Goal: Task Accomplishment & Management: Manage account settings

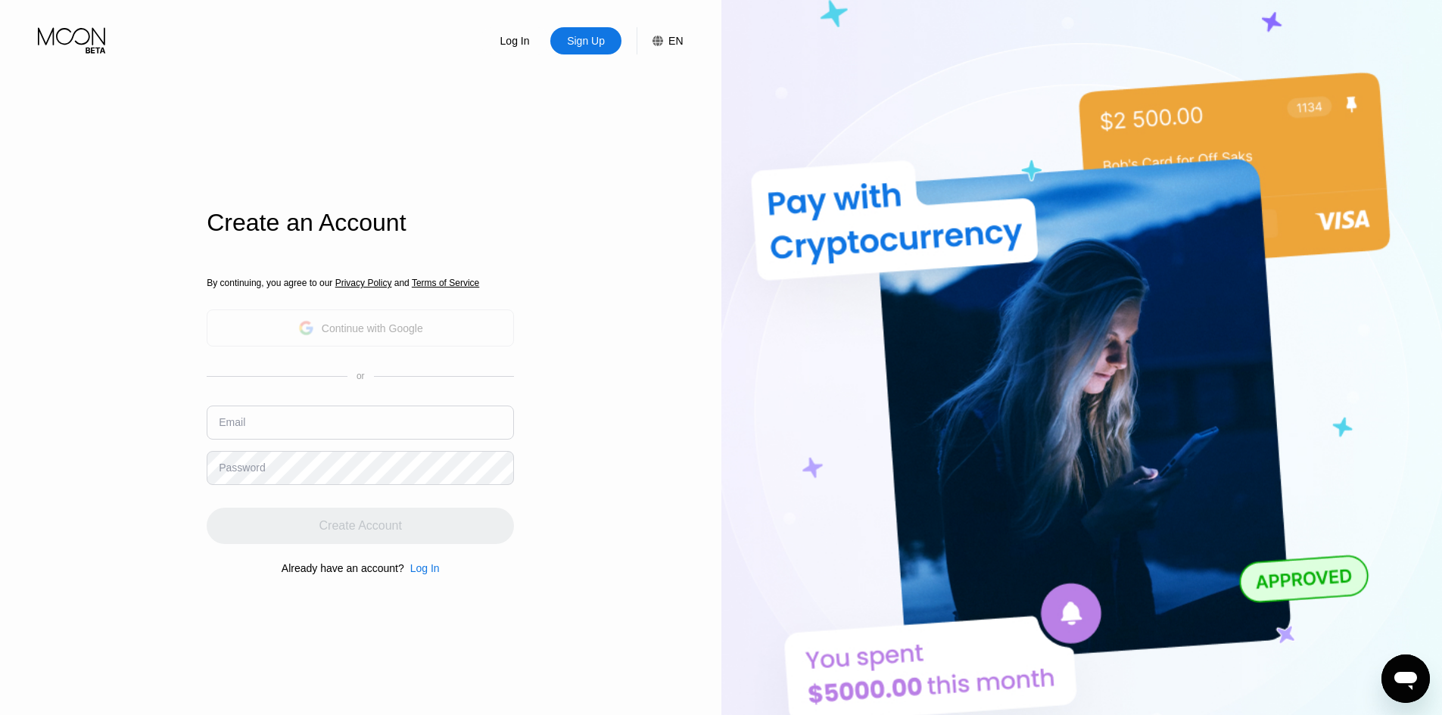
click at [313, 329] on icon at bounding box center [306, 328] width 16 height 16
click at [615, 185] on div "Log In Sign Up EN Language English Save Create an Account By continuing, you ag…" at bounding box center [360, 393] width 721 height 787
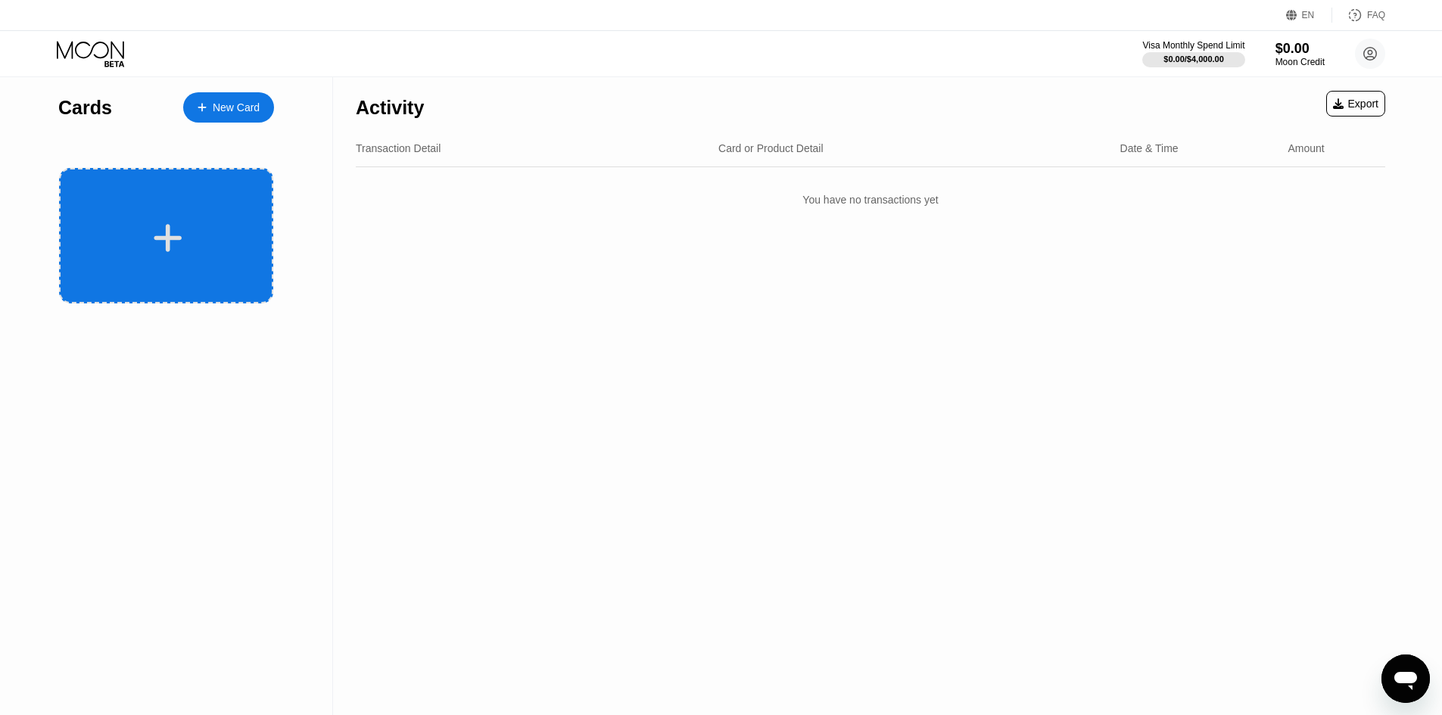
click at [178, 231] on icon at bounding box center [168, 238] width 30 height 34
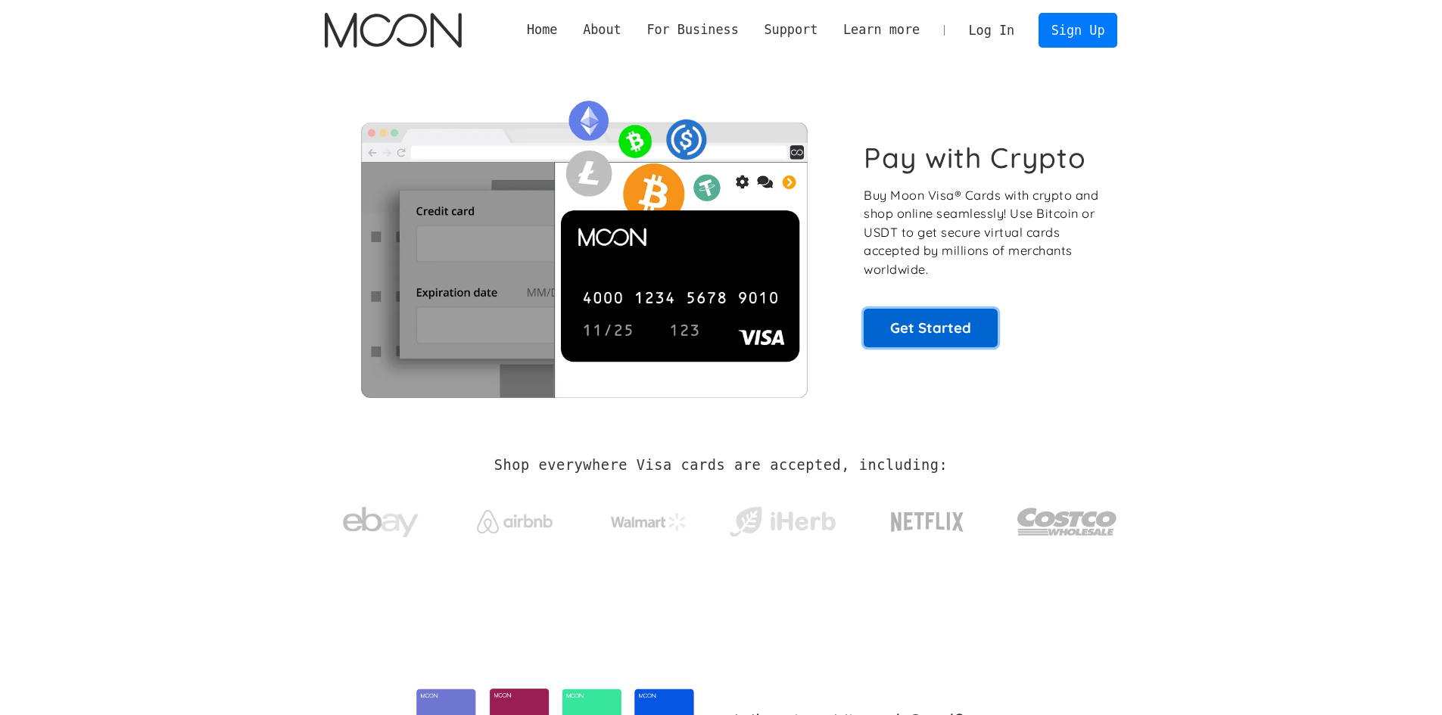
click at [944, 344] on link "Get Started" at bounding box center [931, 328] width 134 height 38
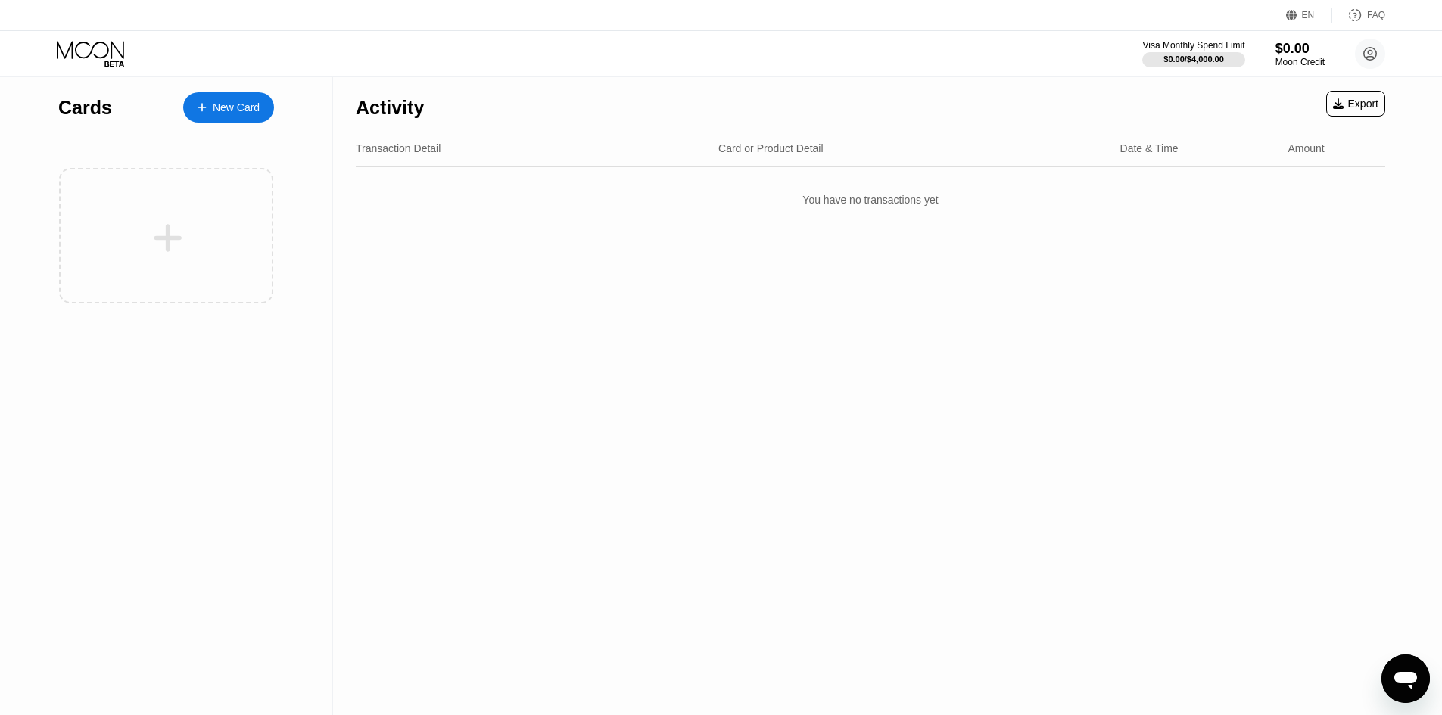
click at [730, 475] on div "Activity Export Transaction Detail Card or Product Detail Date & Time Amount Yo…" at bounding box center [870, 396] width 1075 height 638
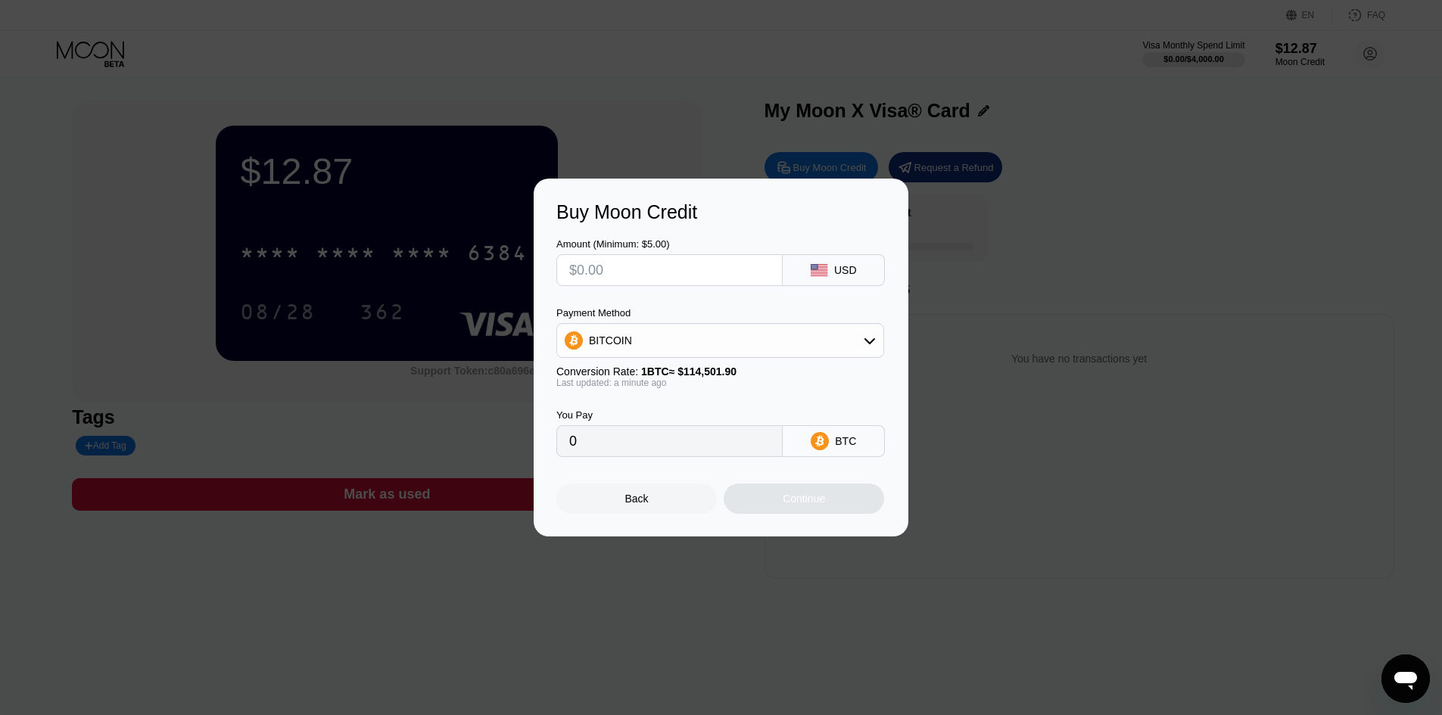
click at [679, 272] on input "text" at bounding box center [669, 270] width 201 height 30
click at [637, 505] on div "Back" at bounding box center [636, 499] width 23 height 12
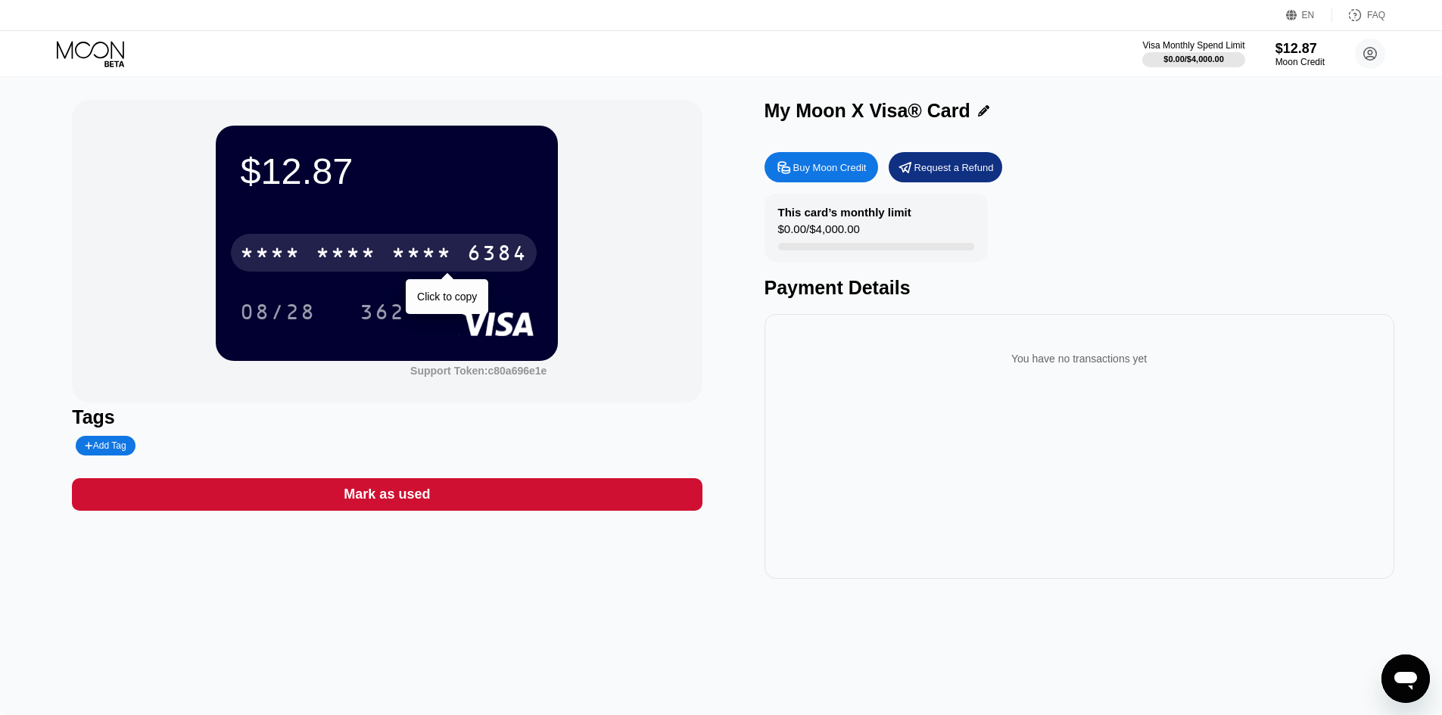
click at [438, 257] on div "* * * *" at bounding box center [421, 255] width 61 height 24
click at [443, 263] on div "2706" at bounding box center [421, 255] width 61 height 24
click at [443, 263] on div "* * * *" at bounding box center [421, 255] width 61 height 24
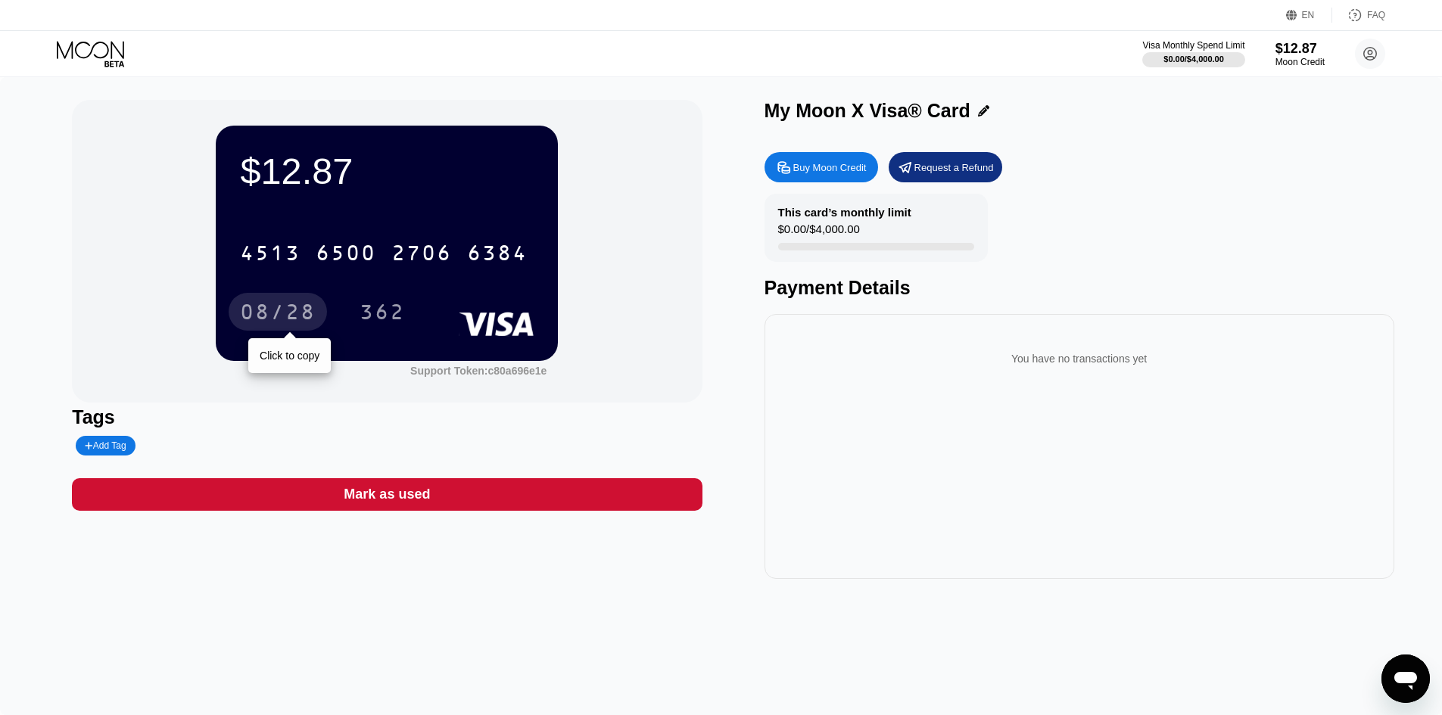
click at [282, 313] on div "08/28" at bounding box center [278, 314] width 76 height 24
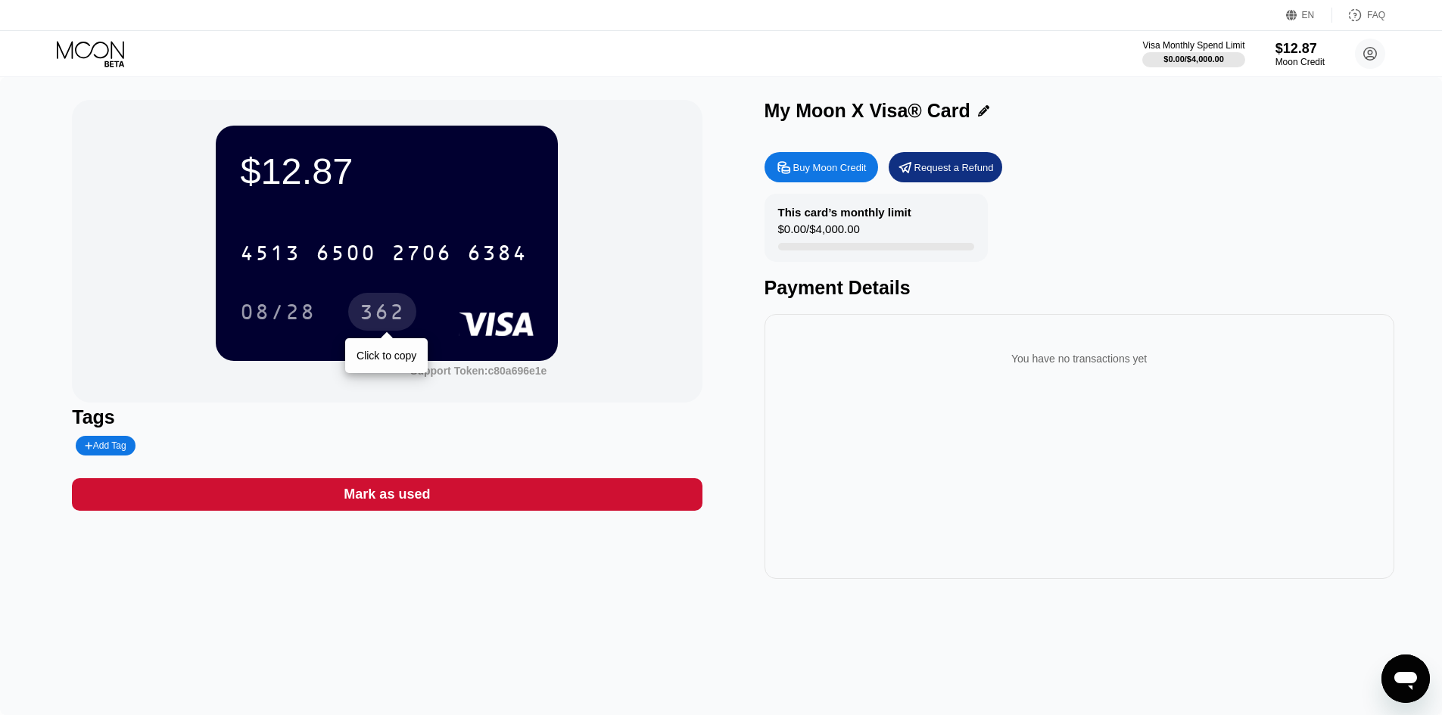
click at [371, 317] on div "362" at bounding box center [382, 314] width 45 height 24
click at [738, 320] on div "$12.87 4513 6500 2706 6384 08/28 362 Support Token: c80a696e1e Tags Add Tag Mar…" at bounding box center [721, 339] width 1298 height 479
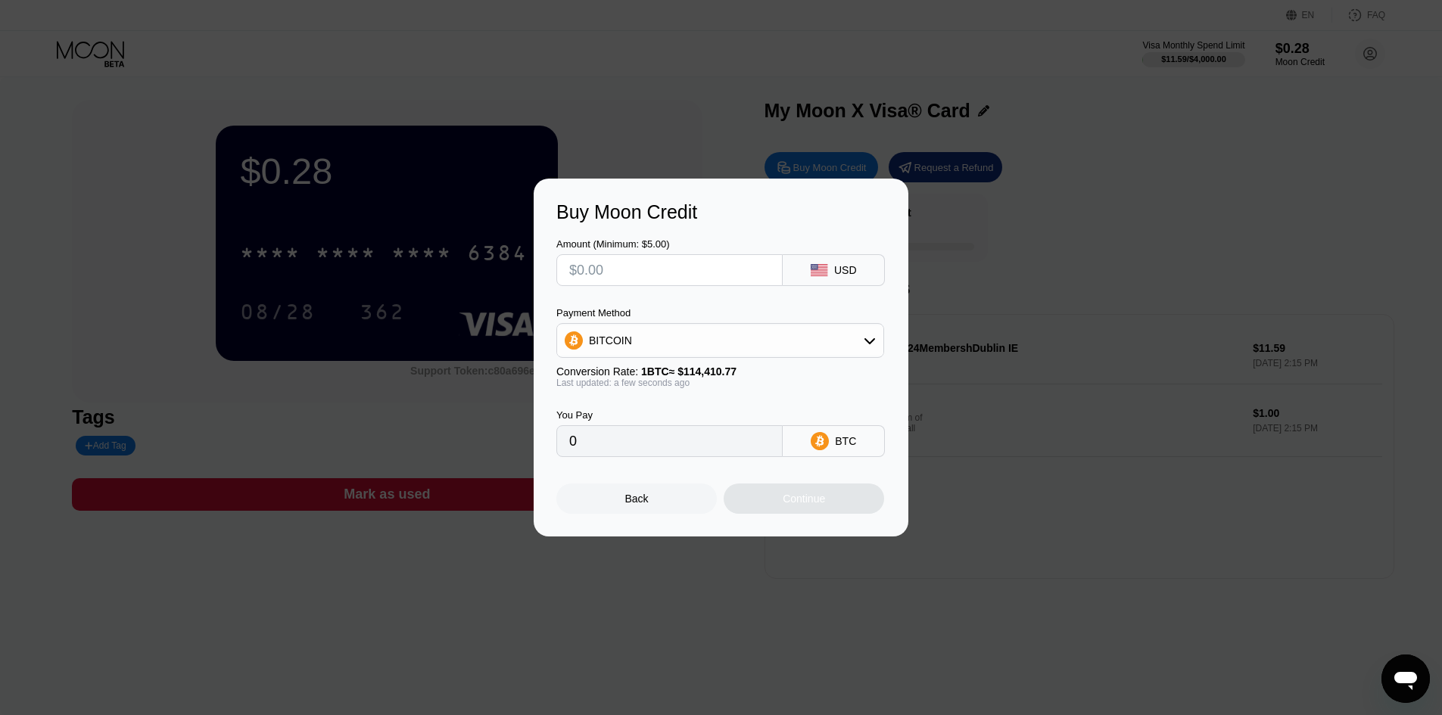
click at [1073, 291] on div "Buy Moon Credit Amount (Minimum: $5.00) USD Payment Method BITCOIN Conversion R…" at bounding box center [721, 358] width 1442 height 358
click at [628, 494] on div "Back" at bounding box center [636, 499] width 160 height 30
